Goal: Task Accomplishment & Management: Complete application form

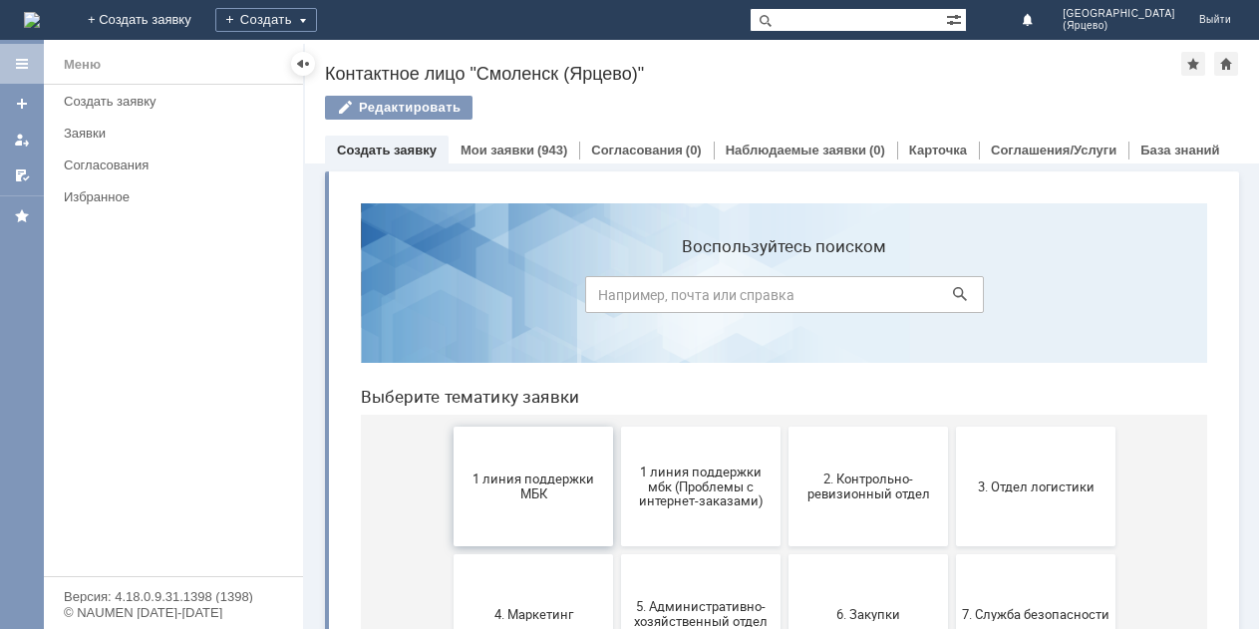
click at [515, 488] on span "1 линия поддержки МБК" at bounding box center [532, 486] width 147 height 30
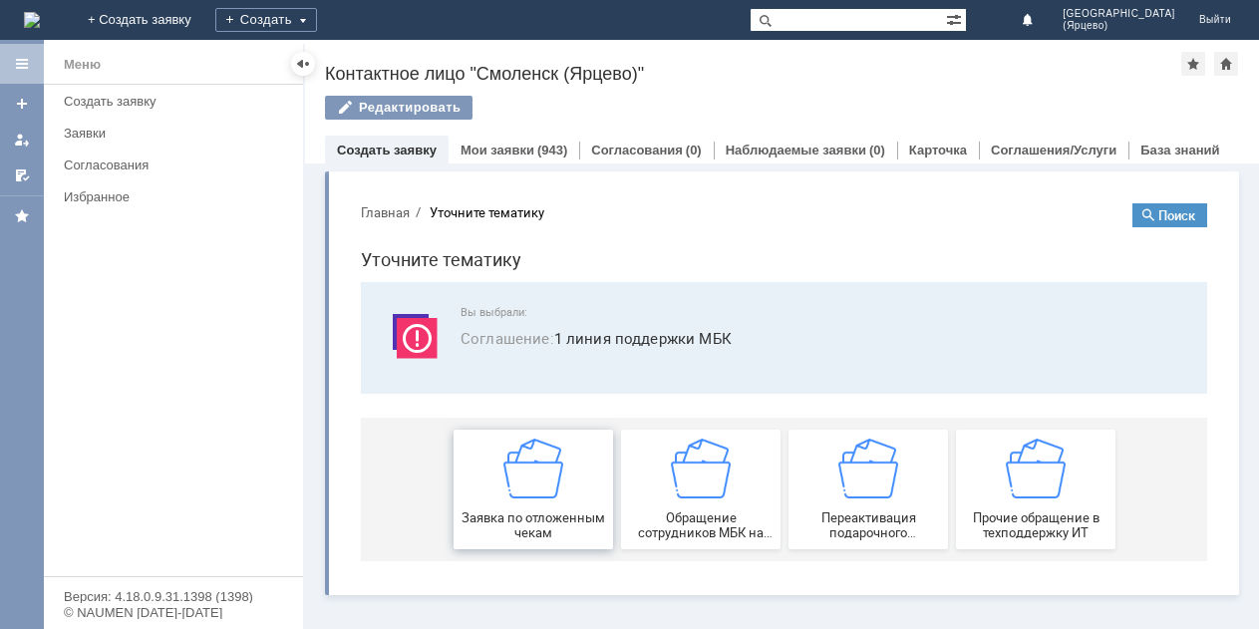
click at [505, 520] on span "Заявка по отложенным чекам" at bounding box center [532, 525] width 147 height 30
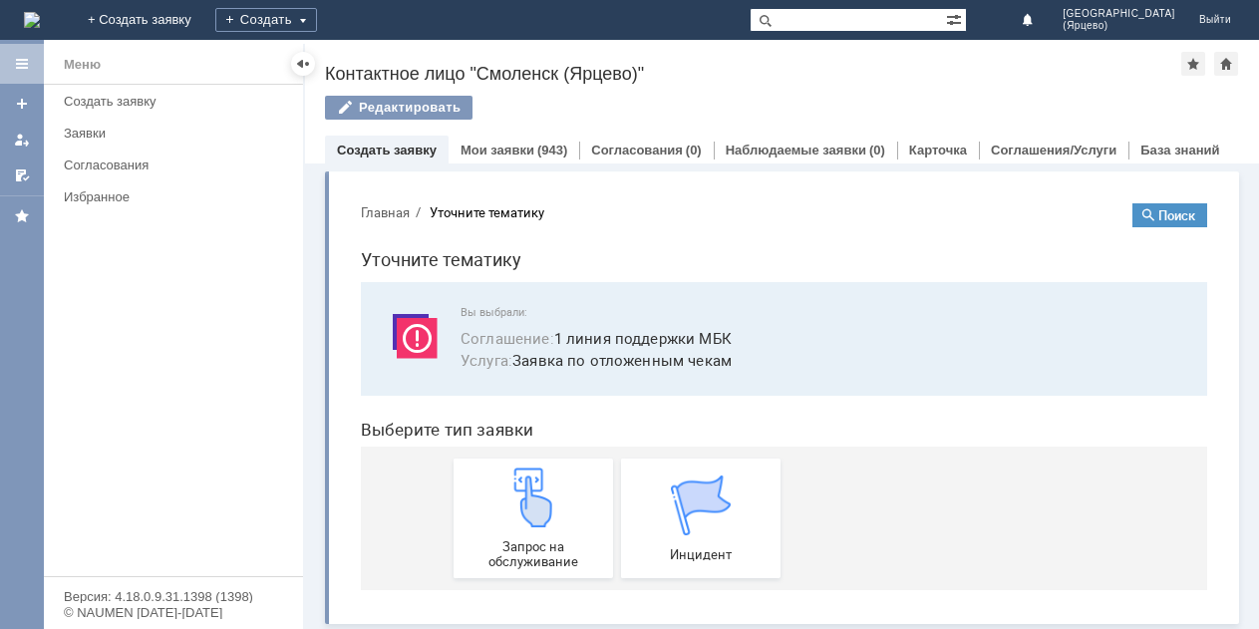
click at [505, 520] on img at bounding box center [533, 497] width 60 height 60
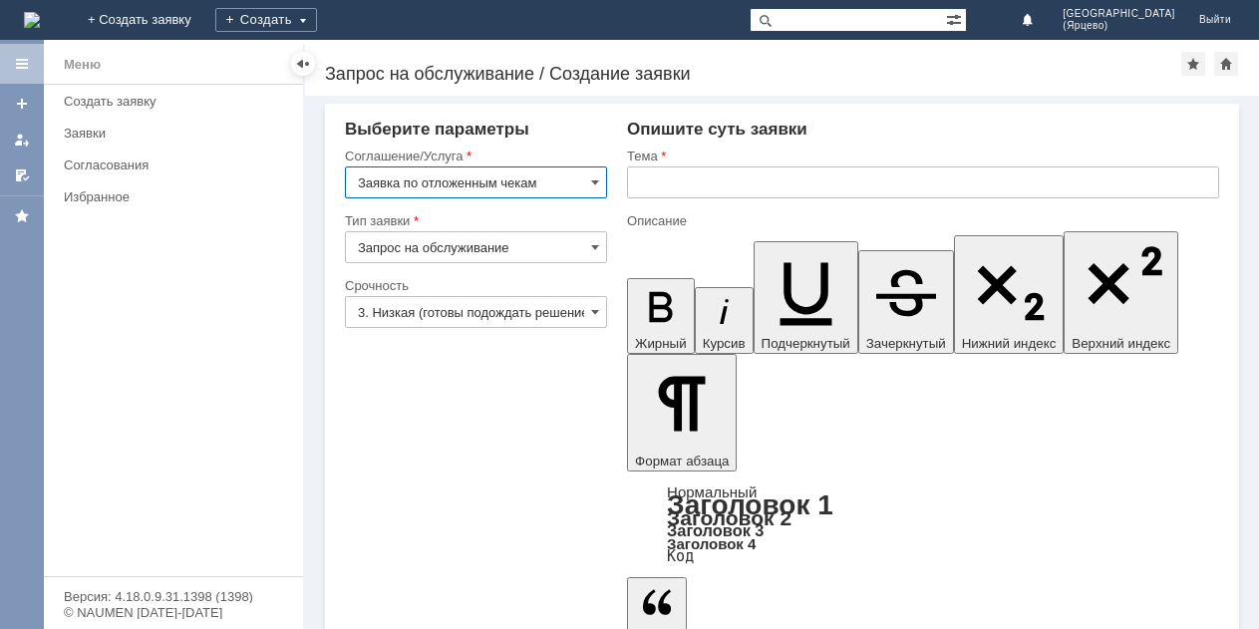
click at [485, 309] on input "3. Низкая (готовы подождать решение)" at bounding box center [476, 312] width 262 height 32
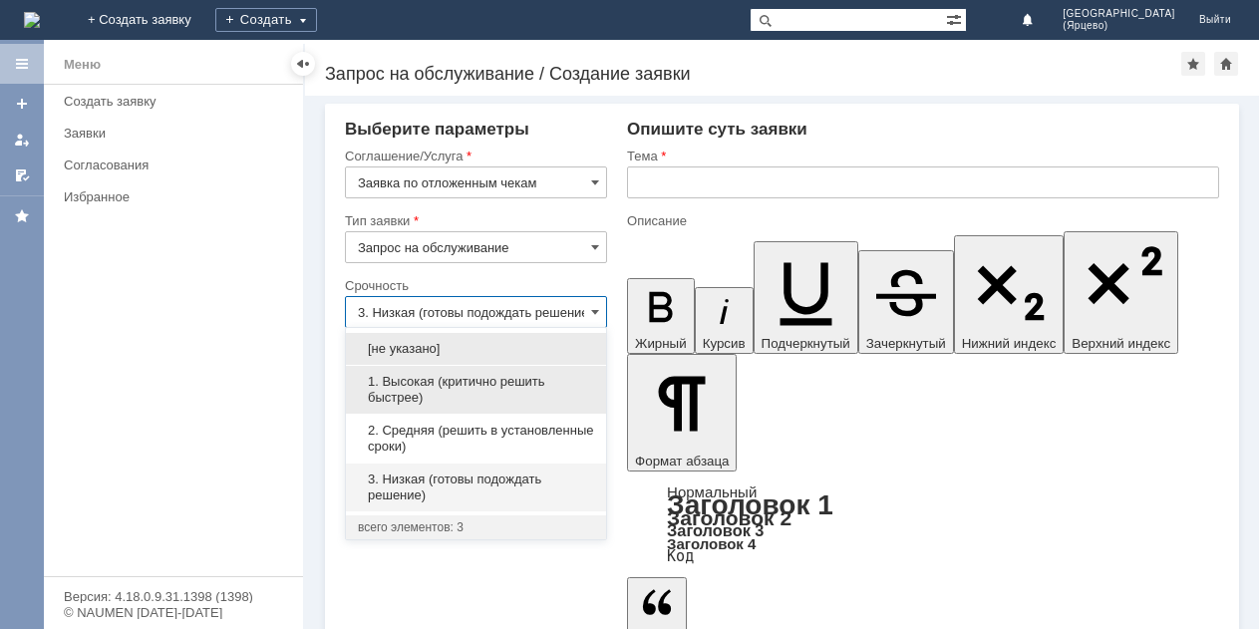
click at [434, 393] on span "1. Высокая (критично решить быстрее)" at bounding box center [476, 390] width 236 height 32
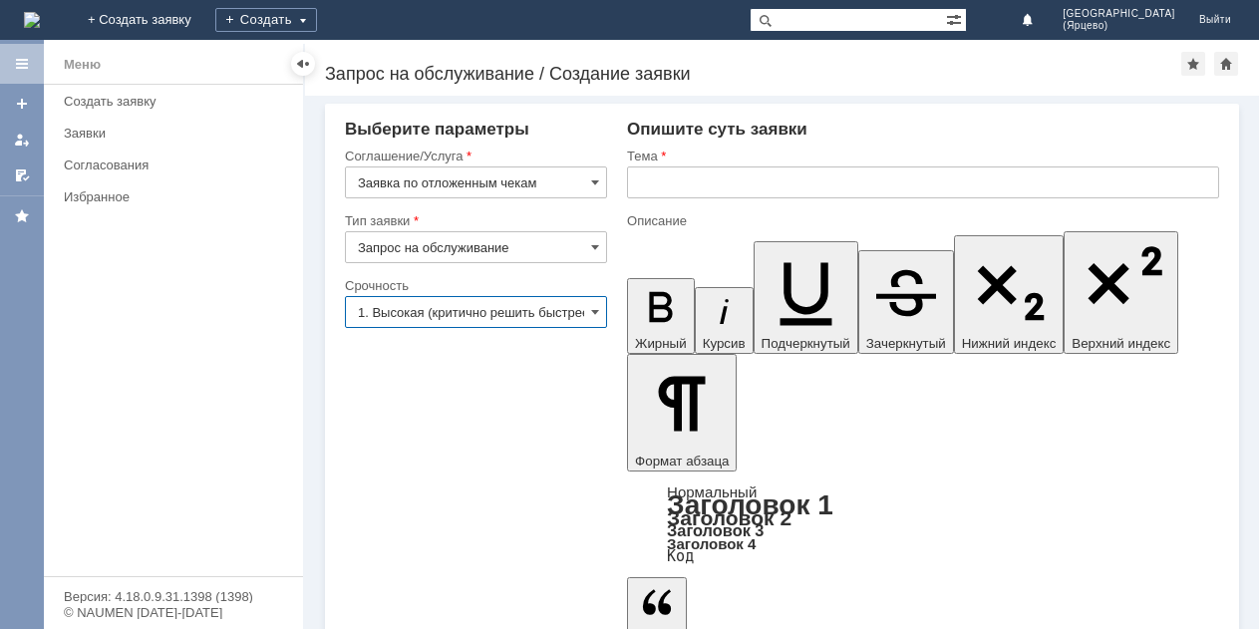
type input "1. Высокая (критично решить быстрее)"
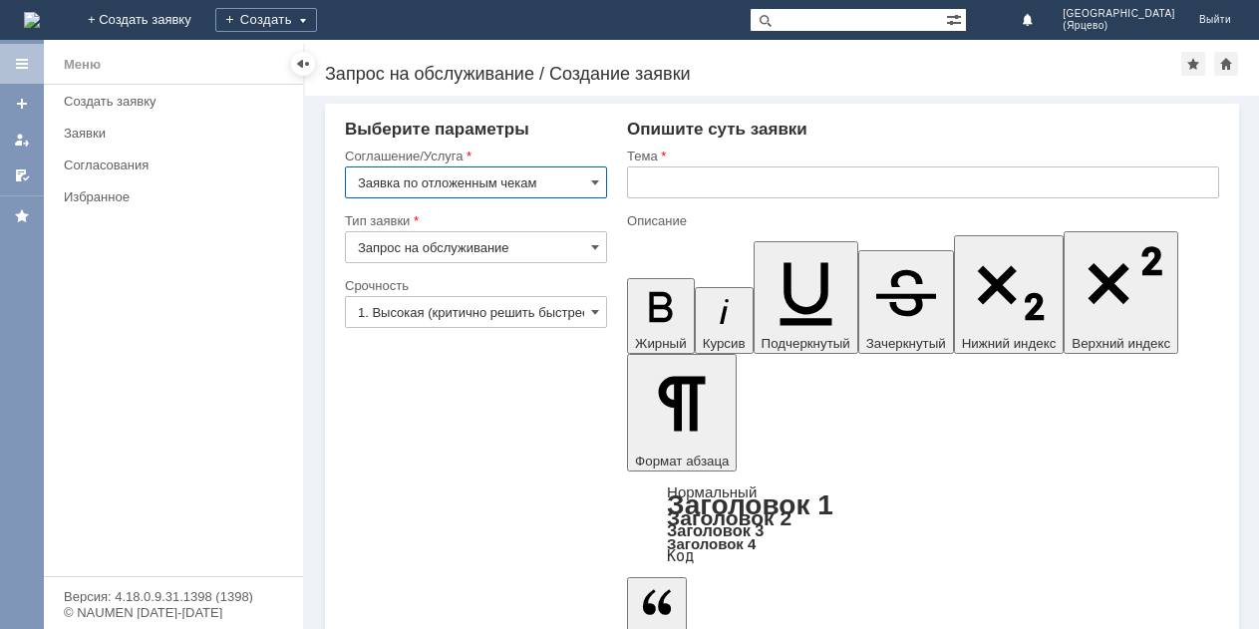
click at [499, 177] on input "Заявка по отложенным чекам" at bounding box center [476, 182] width 262 height 32
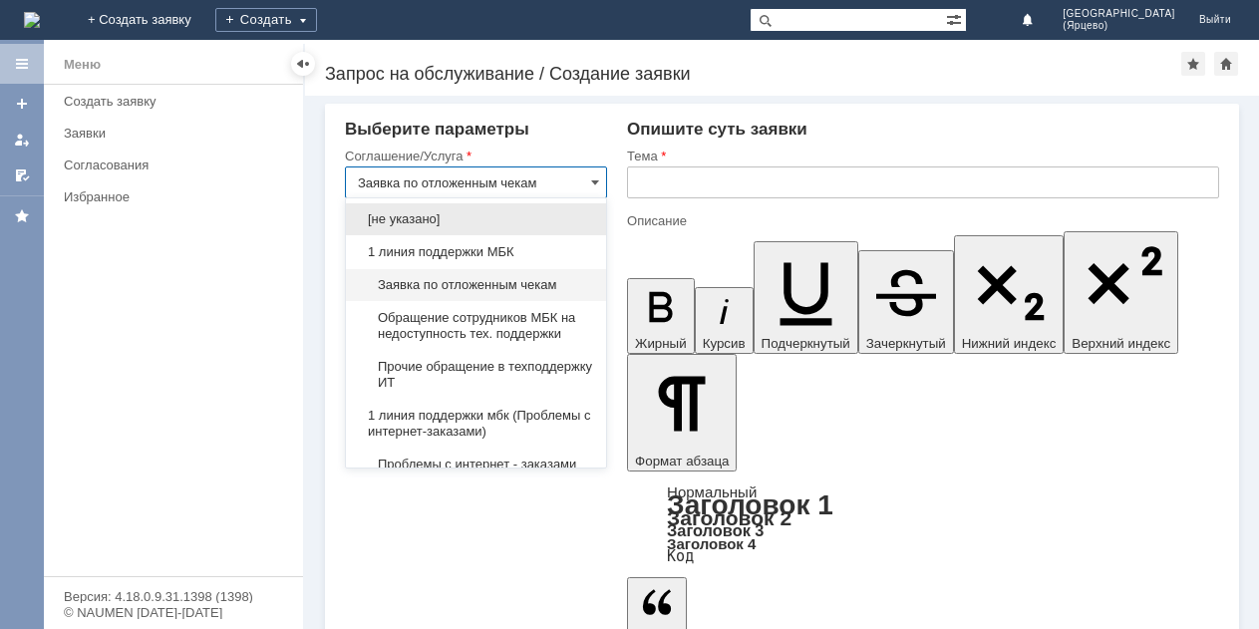
click at [728, 187] on input "text" at bounding box center [923, 182] width 592 height 32
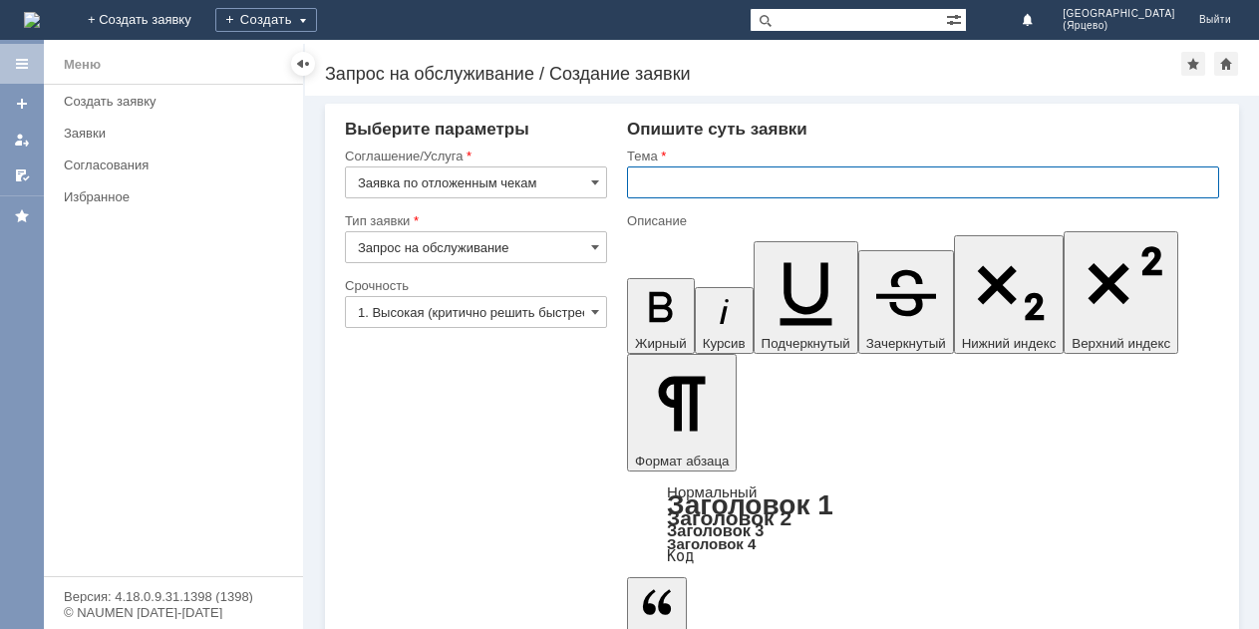
type input "Заявка по отложенным чекам"
type input "Просьба удалить отложенные чеки."
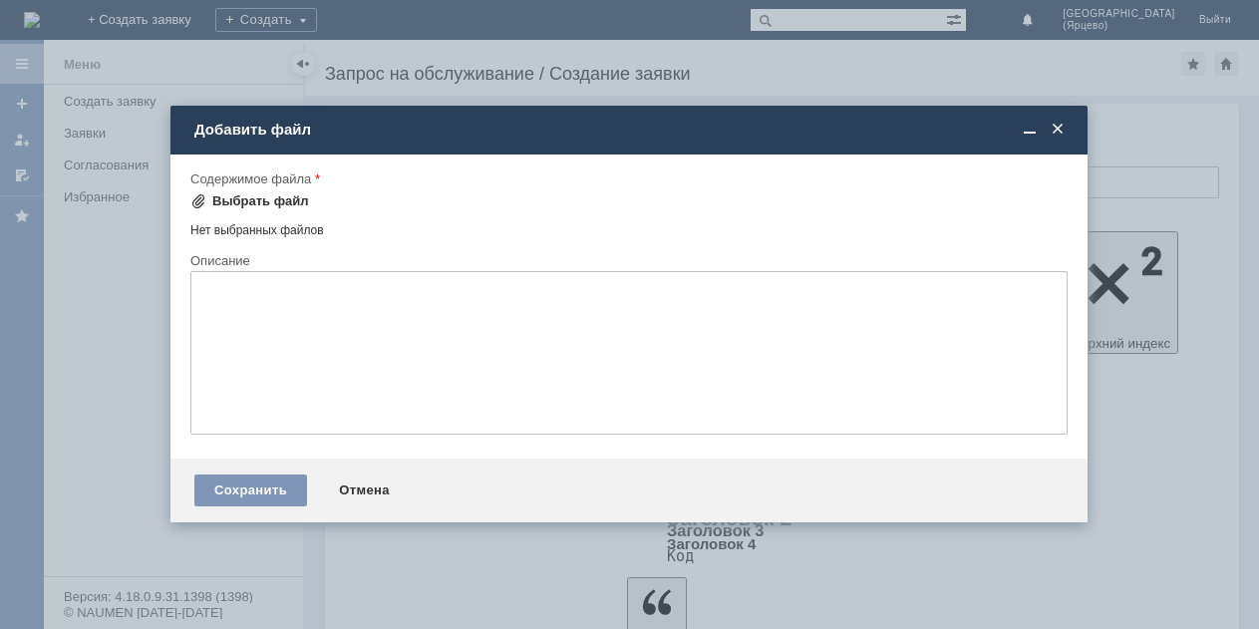
click at [287, 207] on div "Выбрать файл" at bounding box center [260, 201] width 97 height 16
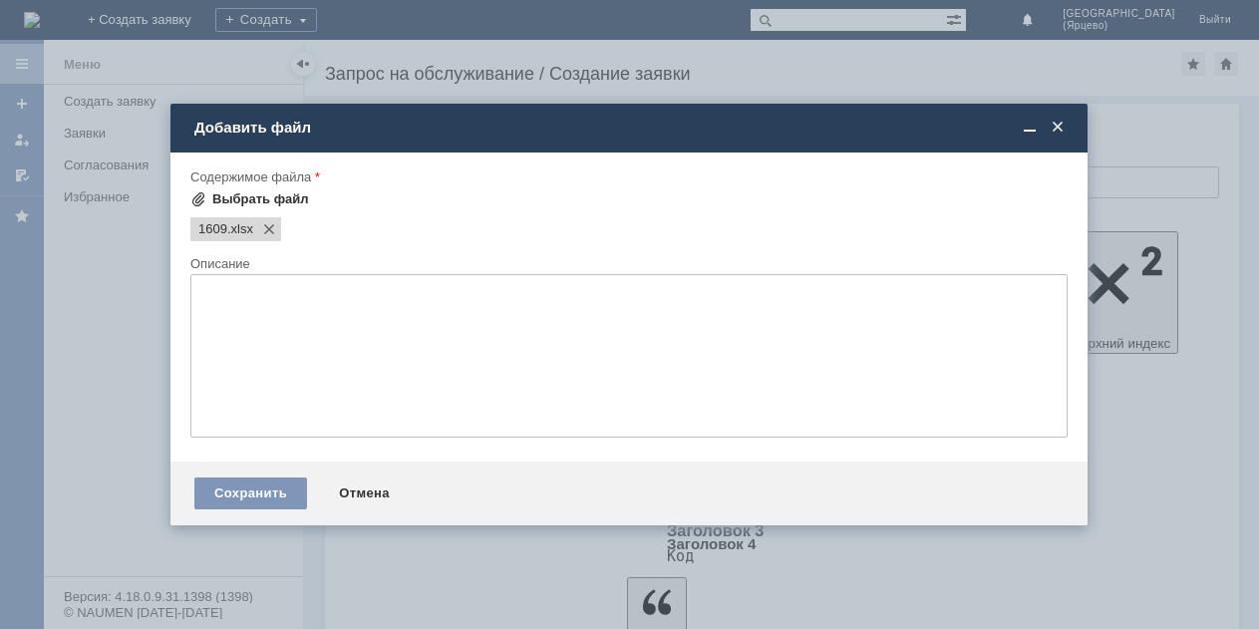
click at [268, 194] on div "Выбрать файл" at bounding box center [260, 199] width 97 height 16
click at [230, 497] on div "Сохранить" at bounding box center [250, 493] width 113 height 32
